Goal: Check status: Check status

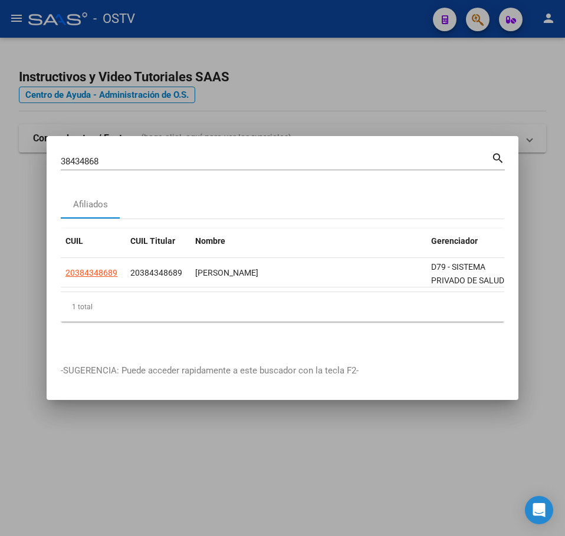
click at [122, 183] on mat-dialog-content "38434868 Buscar (apellido, dni, cuil, nro traspaso, cuit, obra social) search A…" at bounding box center [283, 250] width 472 height 200
click at [130, 160] on input "38434868" at bounding box center [276, 161] width 430 height 11
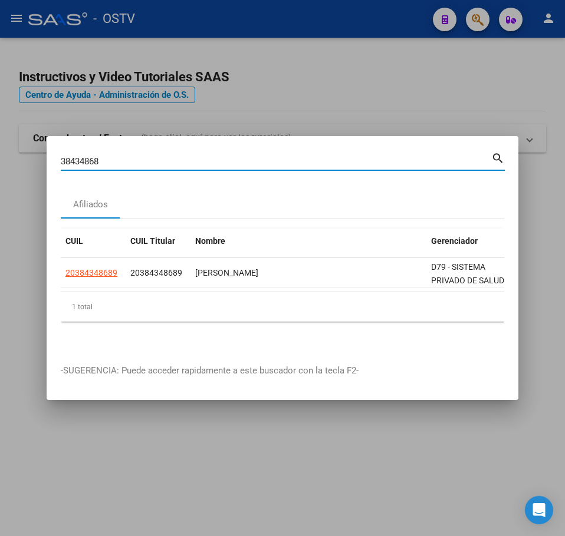
paste input "44620769"
type input "44620769"
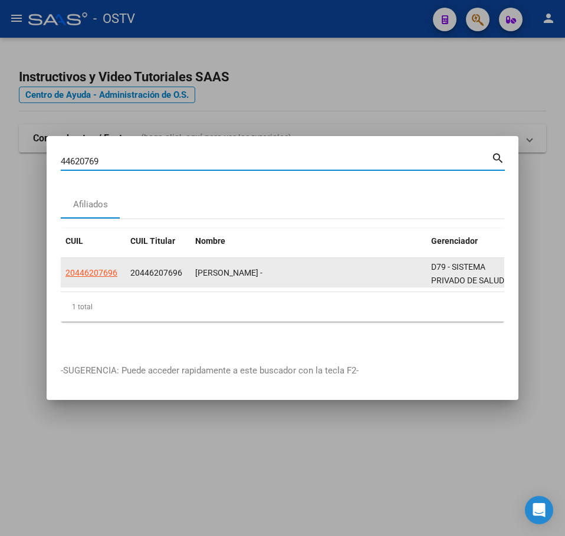
click at [124, 269] on datatable-body-cell "20446207696" at bounding box center [93, 272] width 65 height 29
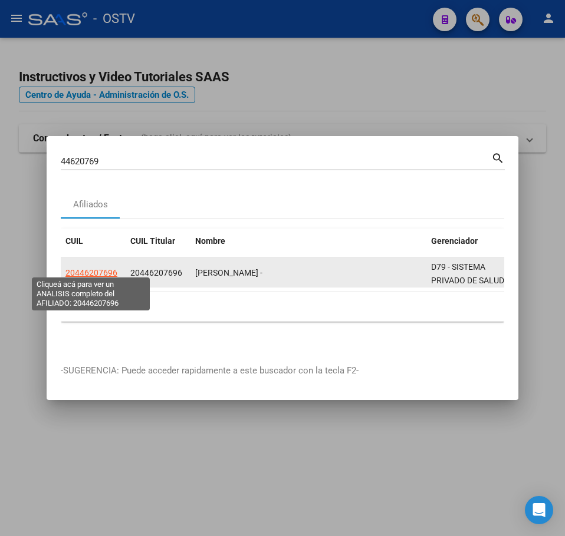
click at [104, 270] on span "20446207696" at bounding box center [91, 272] width 52 height 9
type textarea "20446207696"
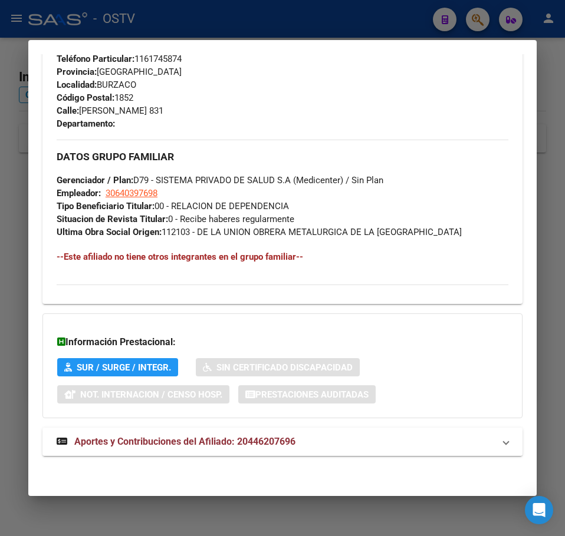
click at [200, 447] on strong "Aportes y Contribuciones del Afiliado: 20446207696" at bounding box center [176, 442] width 239 height 14
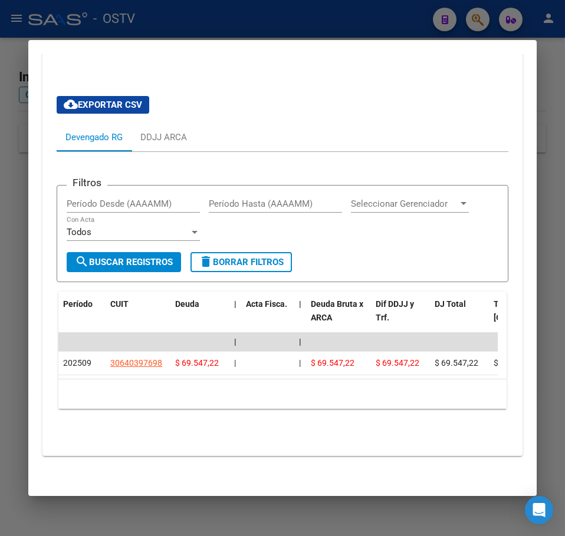
scroll to position [1012, 0]
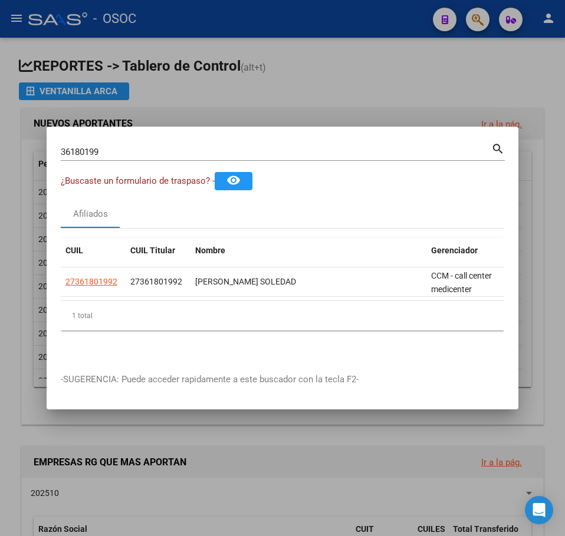
click at [205, 136] on mat-dialog-container "36180199 Buscar (apellido, dni, cuil, nro traspaso, cuit, obra social) search ¿…" at bounding box center [283, 268] width 472 height 283
click at [209, 143] on div "36180199 Buscar (apellido, dni, [PERSON_NAME], [PERSON_NAME], cuit, obra social)" at bounding box center [276, 152] width 430 height 18
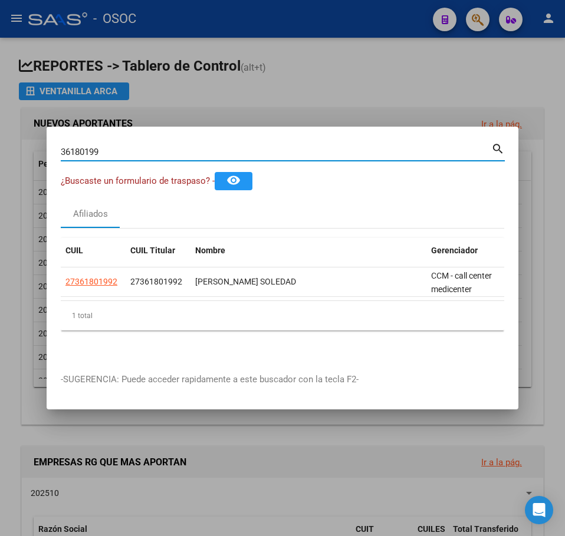
paste input "94915273"
type input "94915273"
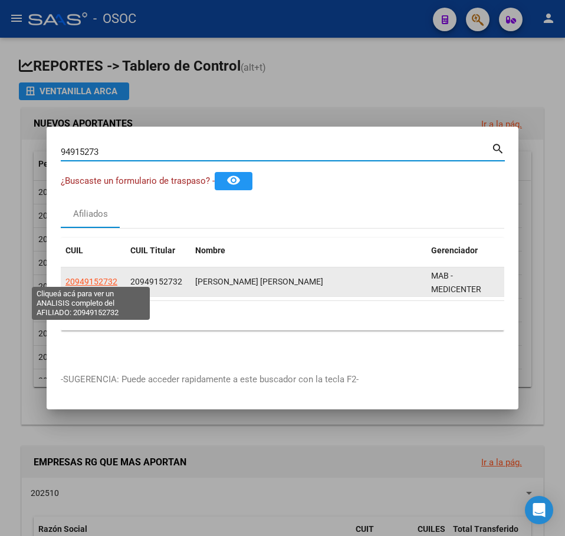
click at [107, 281] on span "20949152732" at bounding box center [91, 281] width 52 height 9
type textarea "20949152732"
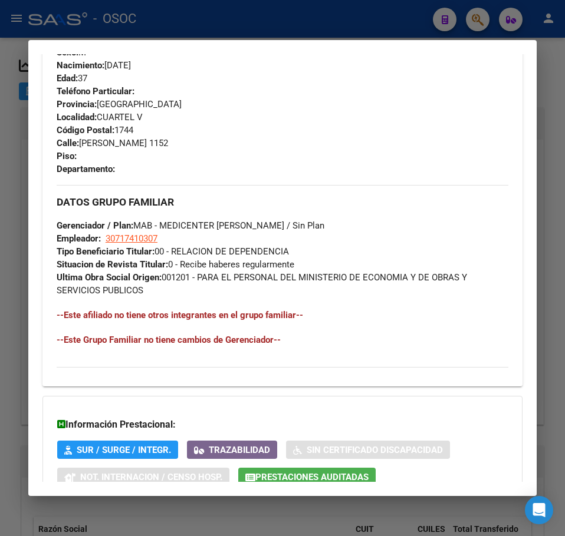
scroll to position [655, 0]
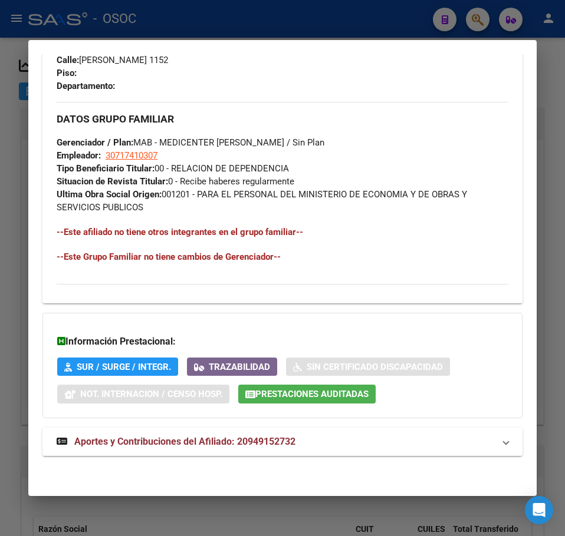
click at [216, 445] on span "Aportes y Contribuciones del Afiliado: 20949152732" at bounding box center [184, 441] width 221 height 11
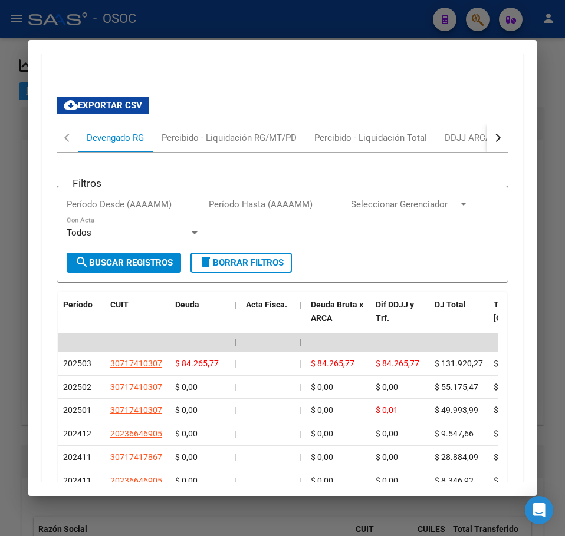
scroll to position [1078, 0]
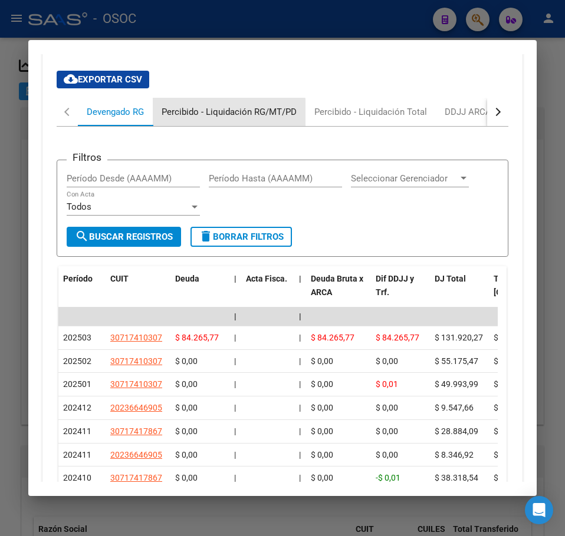
click at [189, 120] on div "Percibido - Liquidación RG/MT/PD" at bounding box center [229, 112] width 153 height 28
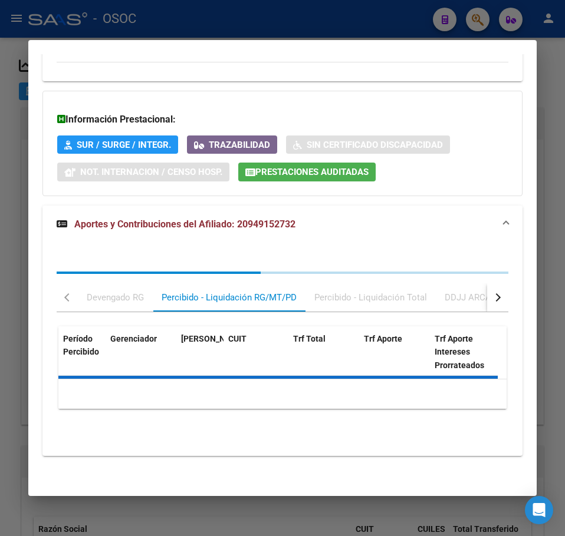
scroll to position [928, 0]
